Goal: Transaction & Acquisition: Register for event/course

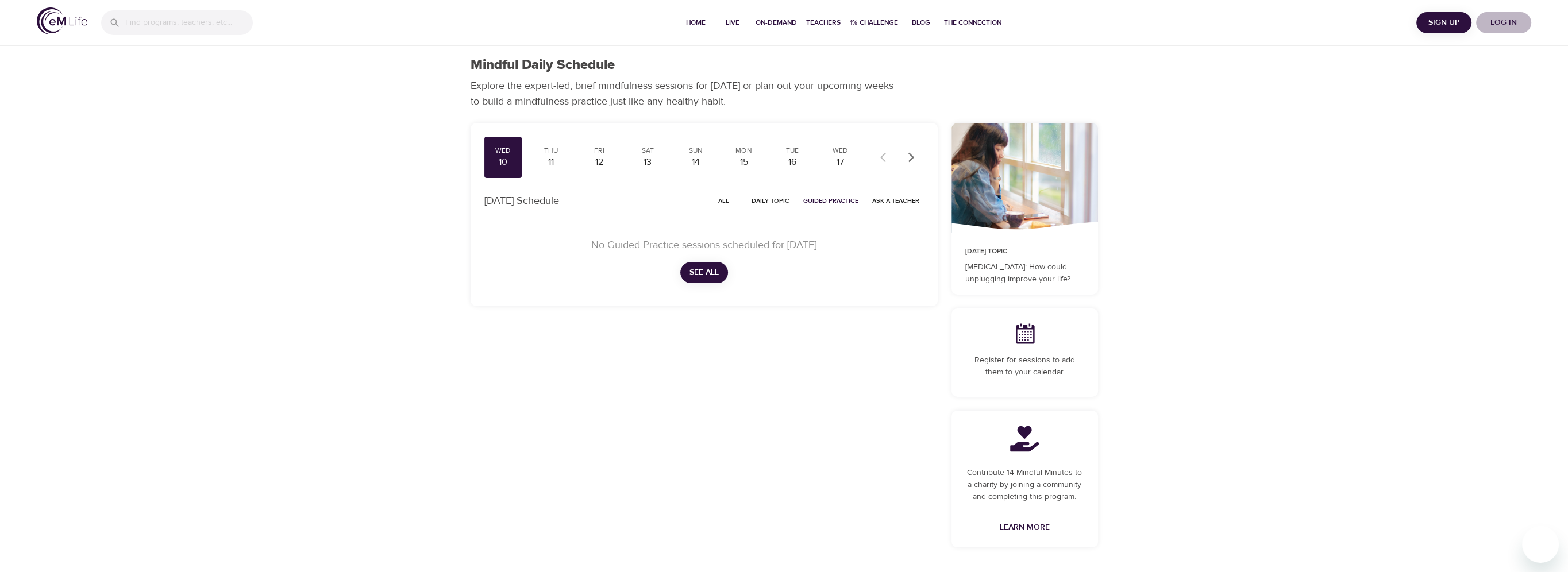
click at [1507, 21] on span "Log in" at bounding box center [1503, 22] width 46 height 14
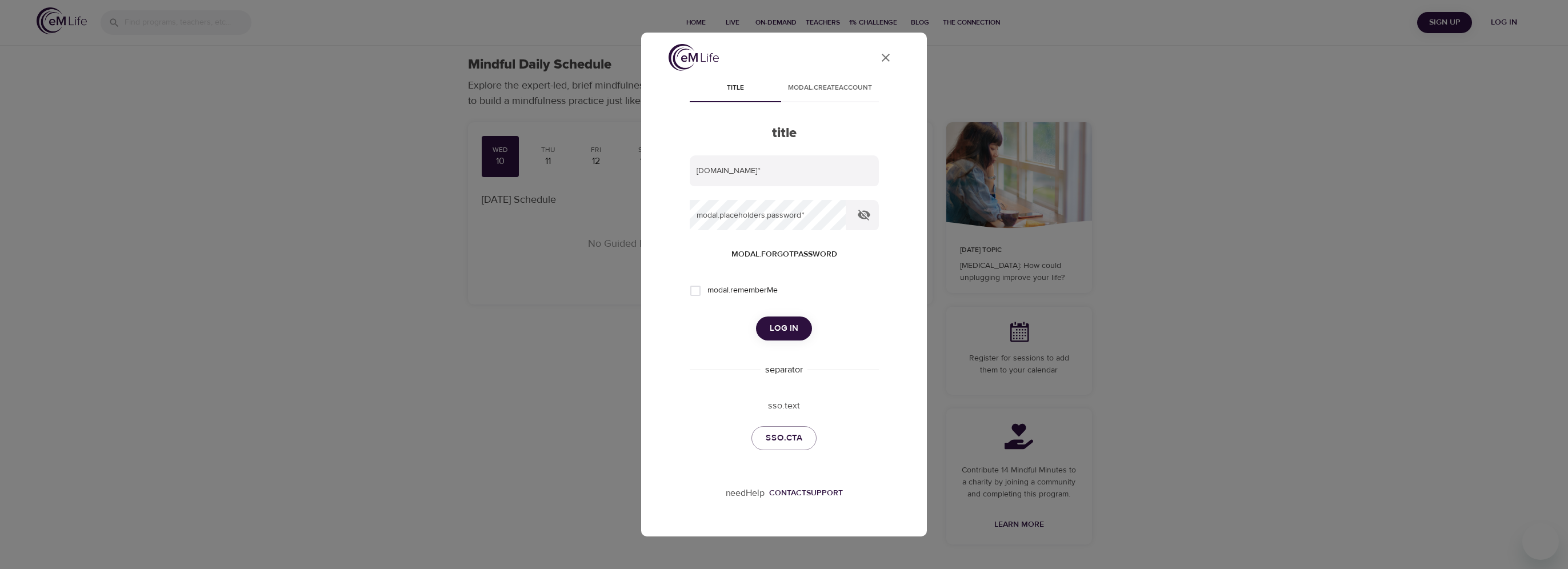
type input "[PERSON_NAME][EMAIL_ADDRESS][DOMAIN_NAME]"
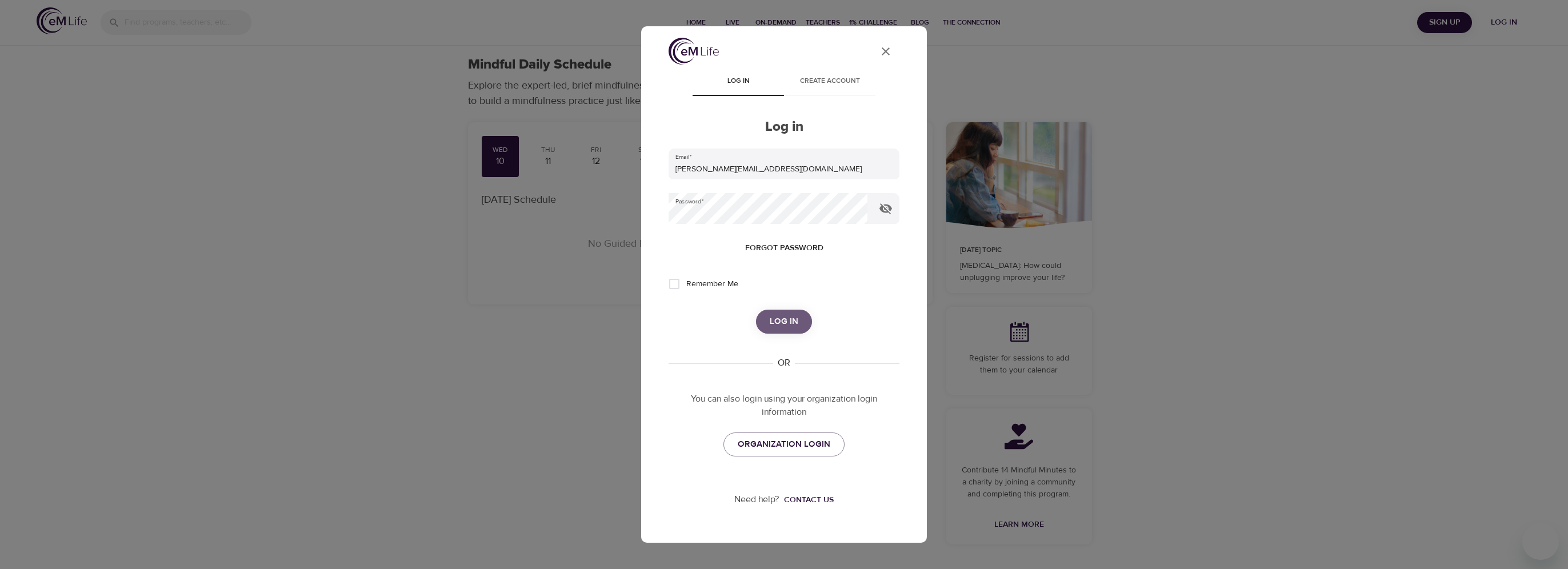
click at [786, 316] on span "Log in" at bounding box center [784, 321] width 29 height 15
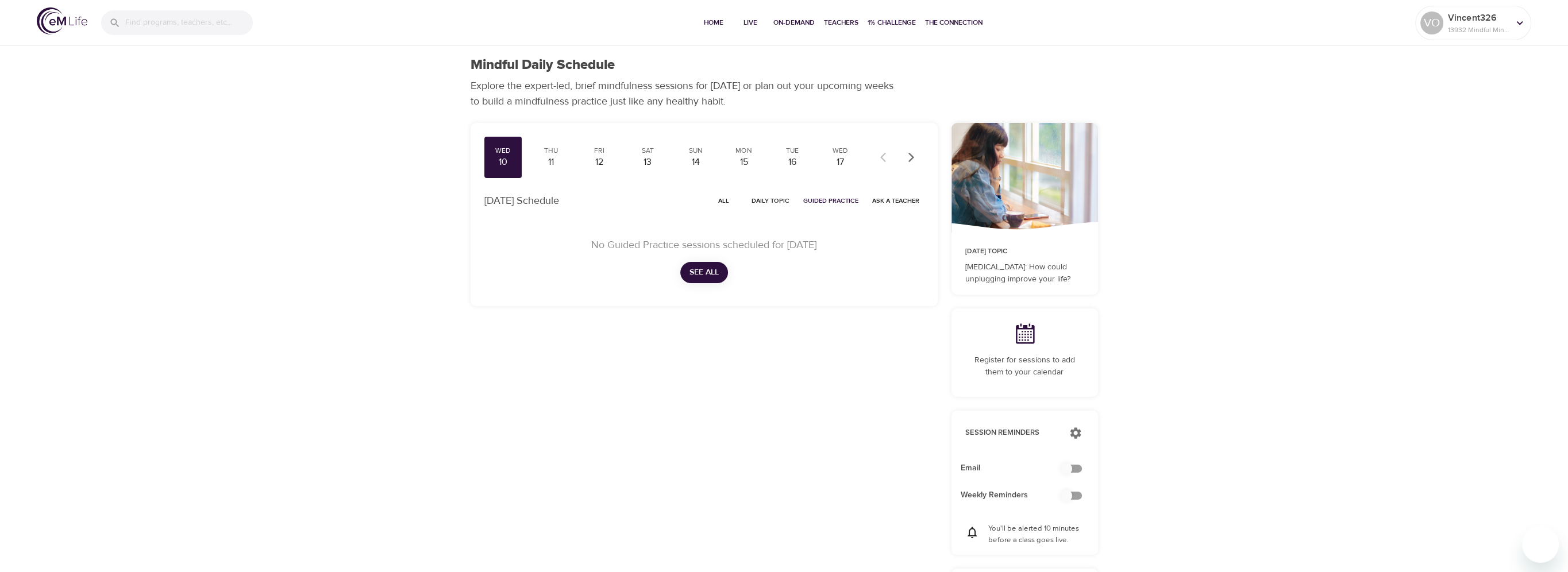
checkbox input "true"
click at [747, 21] on span "Live" at bounding box center [750, 23] width 28 height 12
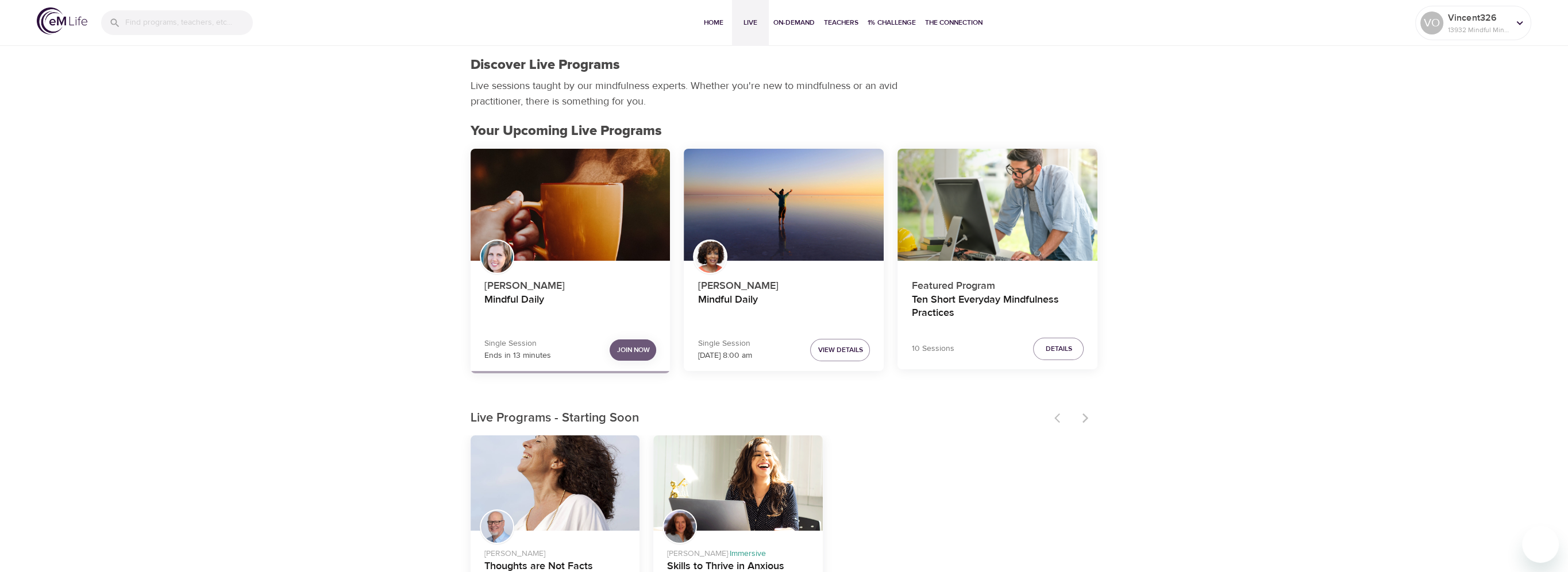
click at [636, 352] on span "Join Now" at bounding box center [633, 350] width 33 height 12
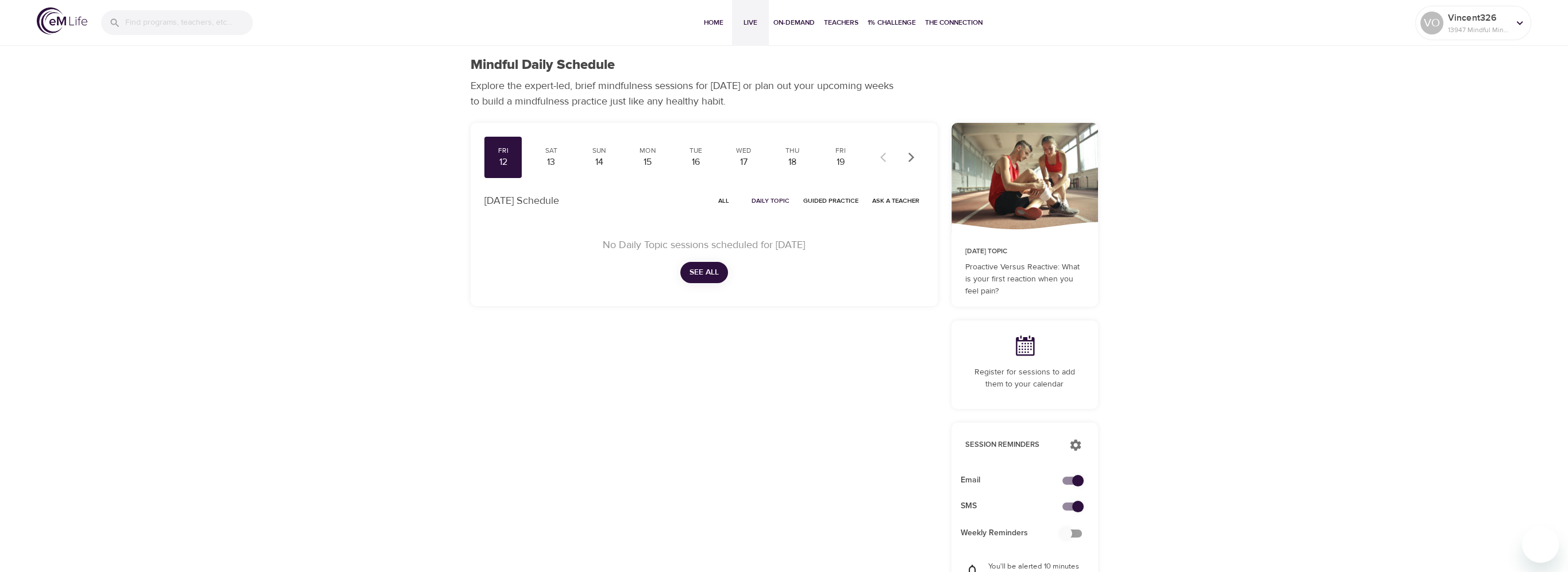
click at [737, 24] on span "Live" at bounding box center [750, 23] width 28 height 12
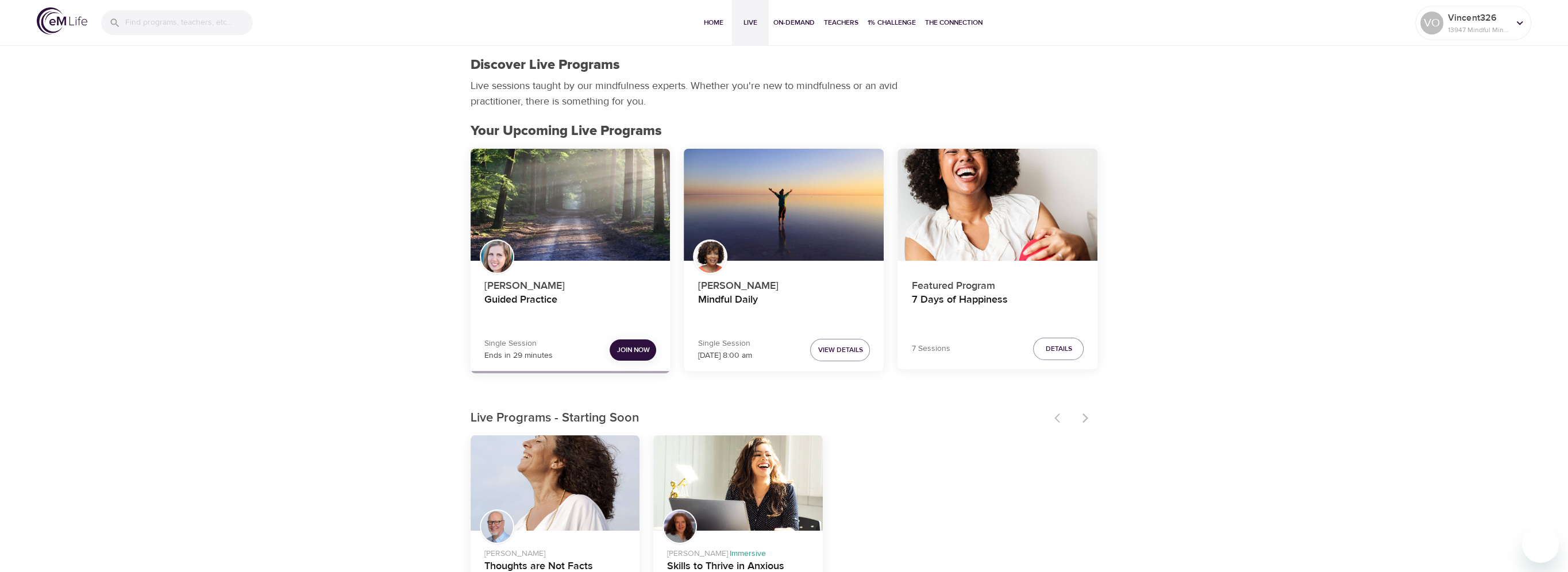
click at [632, 346] on span "Join Now" at bounding box center [633, 350] width 33 height 12
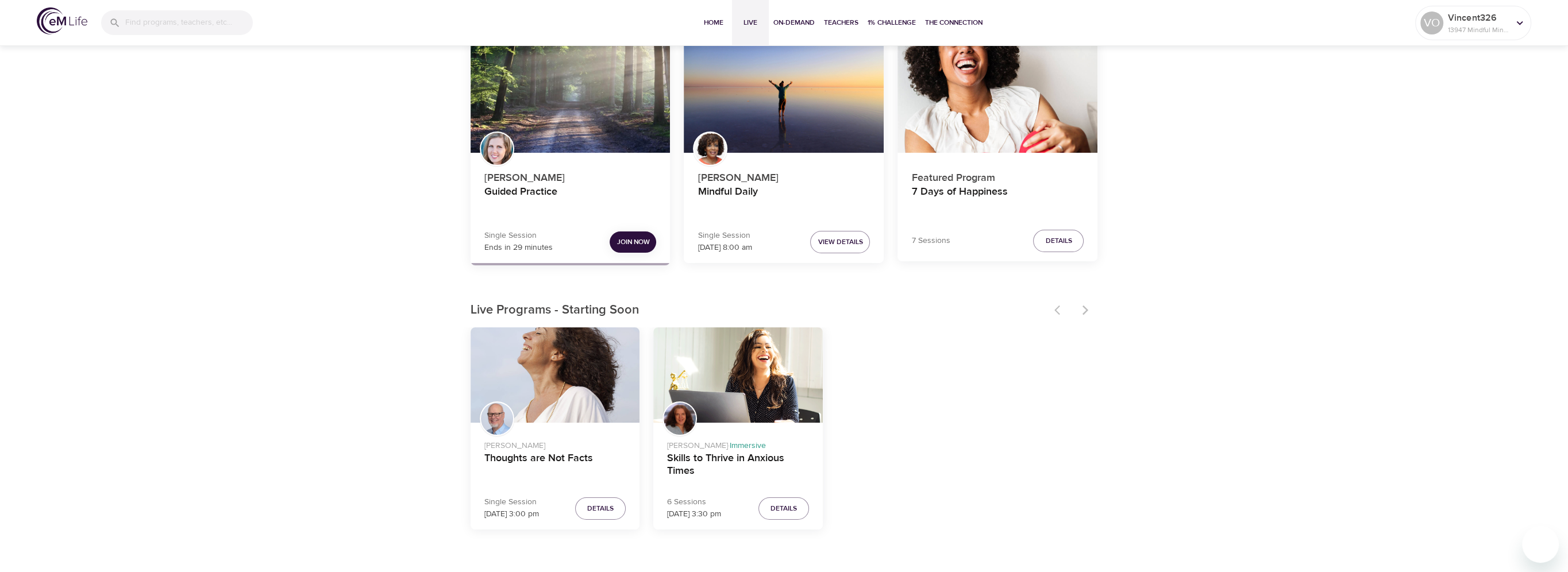
scroll to position [115, 0]
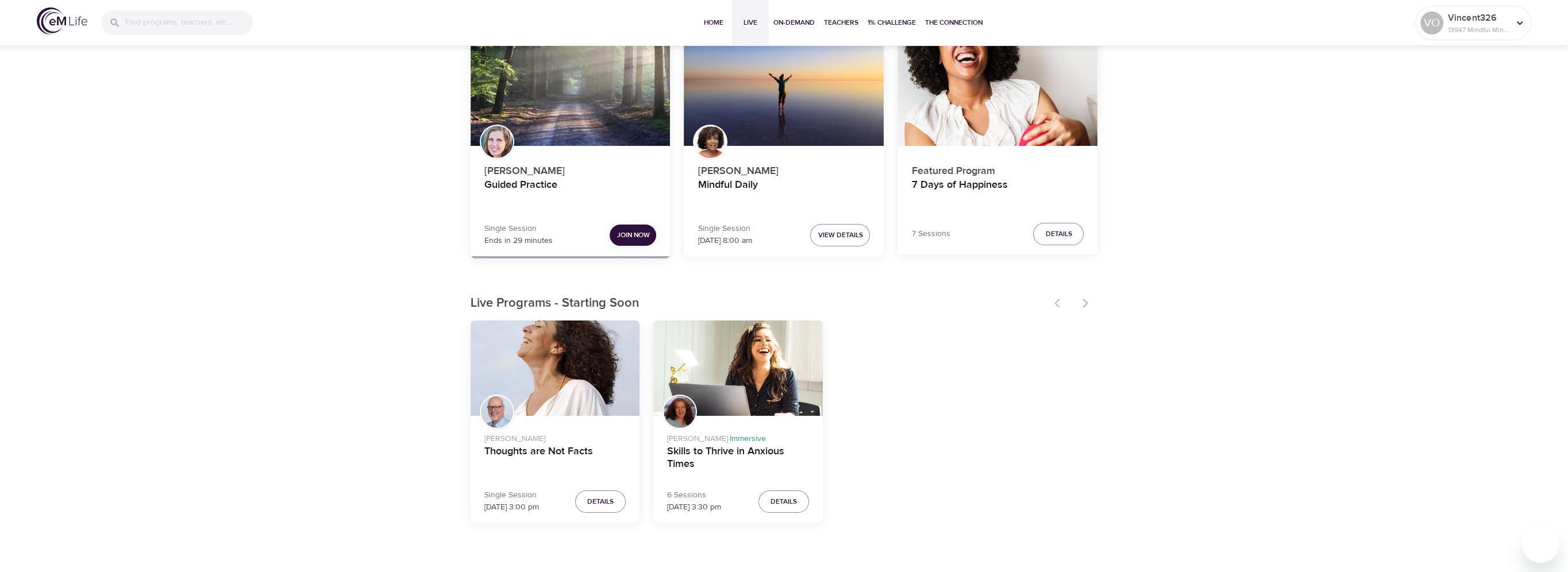
click at [620, 233] on span "Join Now" at bounding box center [633, 236] width 33 height 12
click at [1511, 23] on div at bounding box center [1520, 23] width 17 height 17
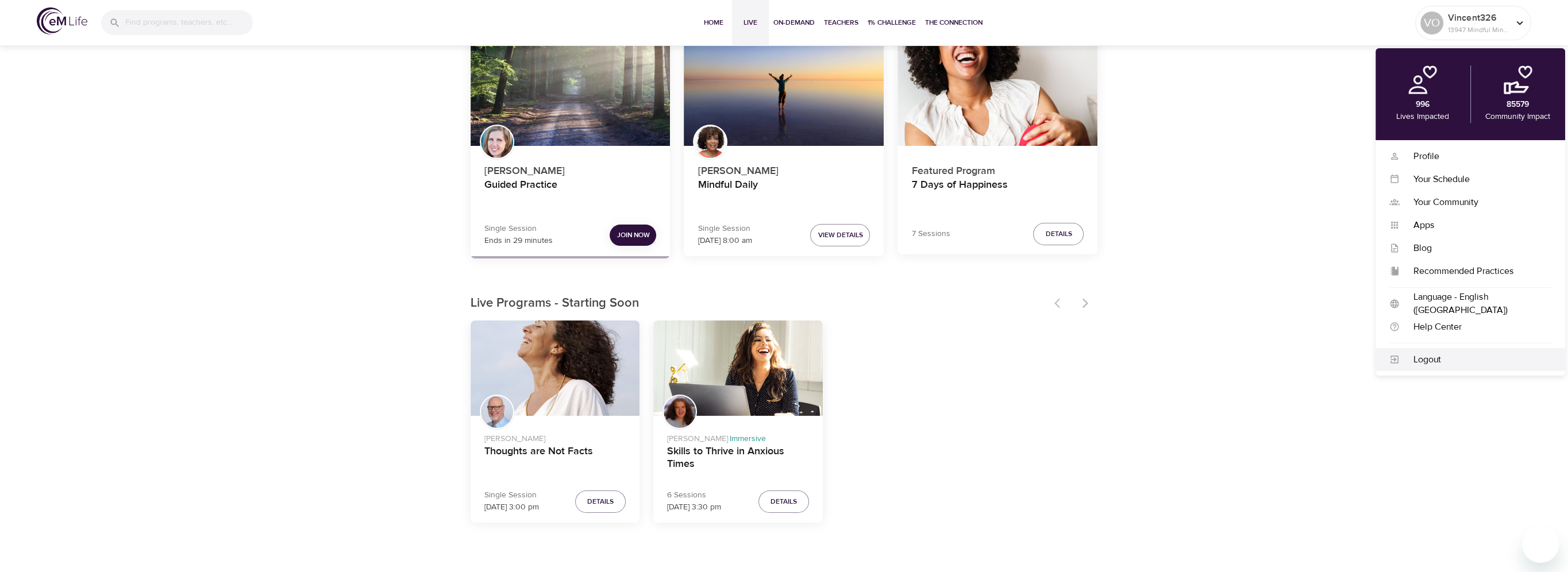
click at [1409, 355] on div "Logout" at bounding box center [1476, 360] width 152 height 13
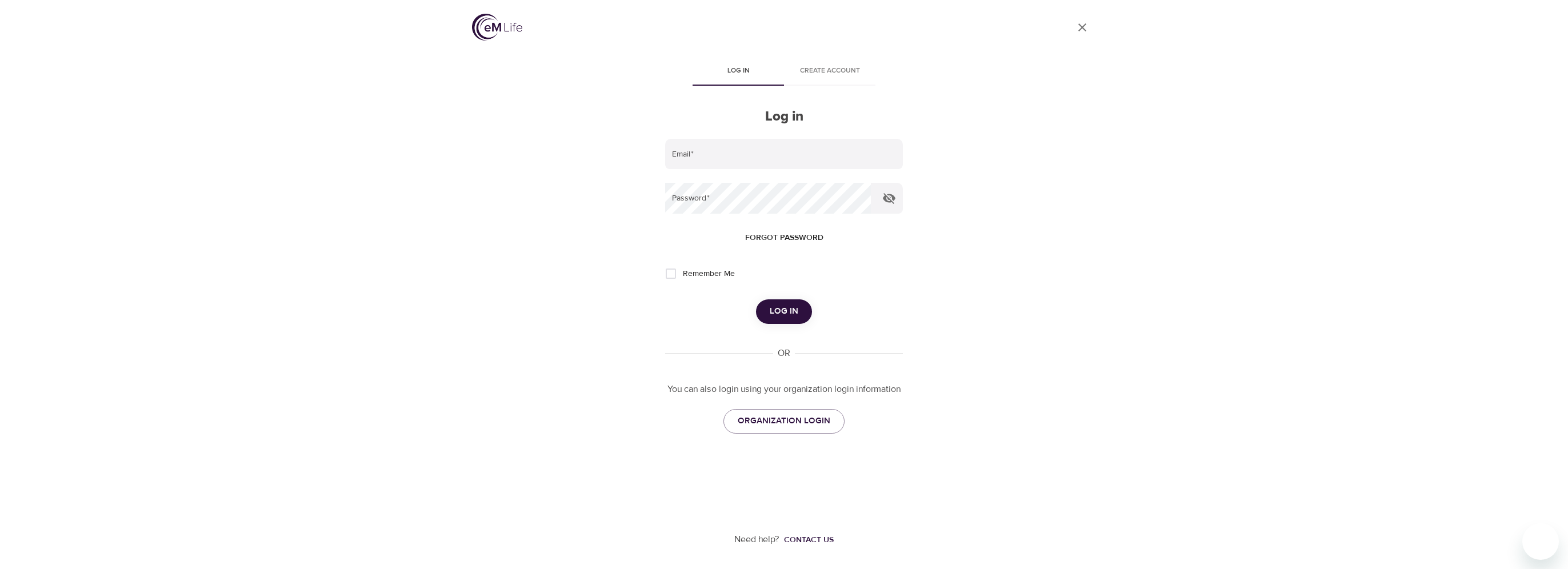
type input "[PERSON_NAME][EMAIL_ADDRESS][DOMAIN_NAME]"
click at [796, 305] on span "Log in" at bounding box center [784, 311] width 29 height 15
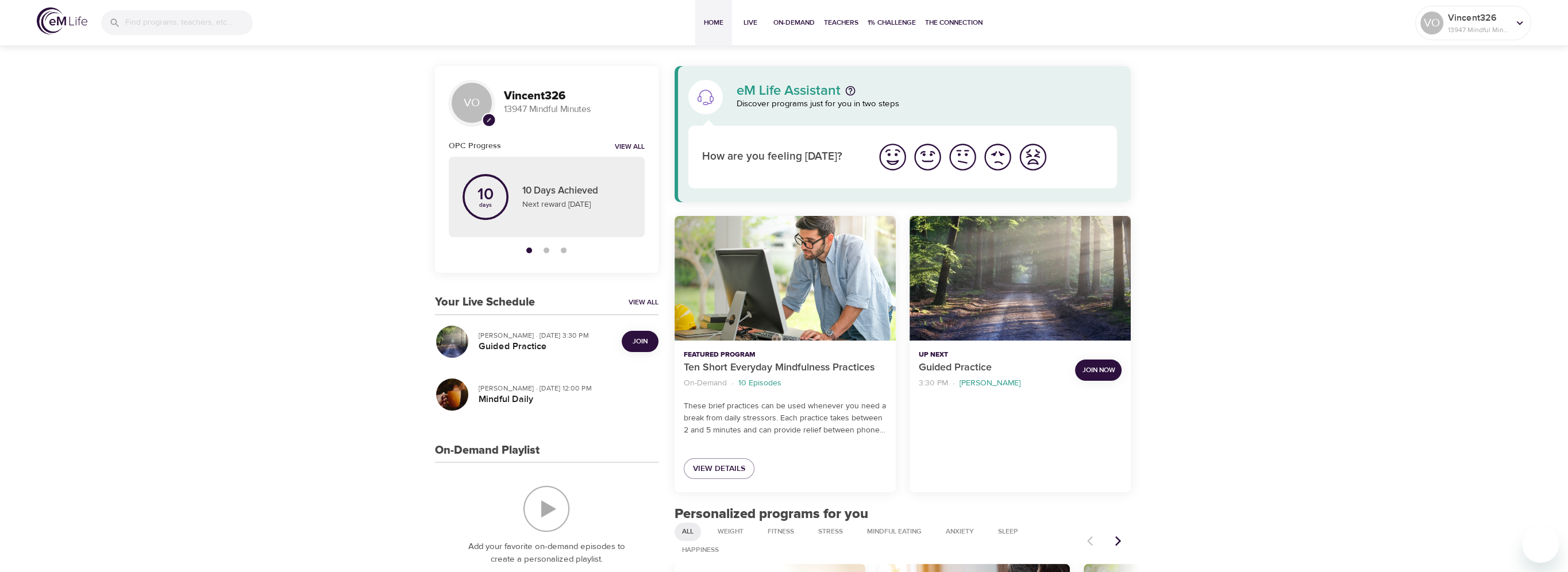
click at [651, 345] on span "Join" at bounding box center [640, 341] width 23 height 12
